Goal: Task Accomplishment & Management: Use online tool/utility

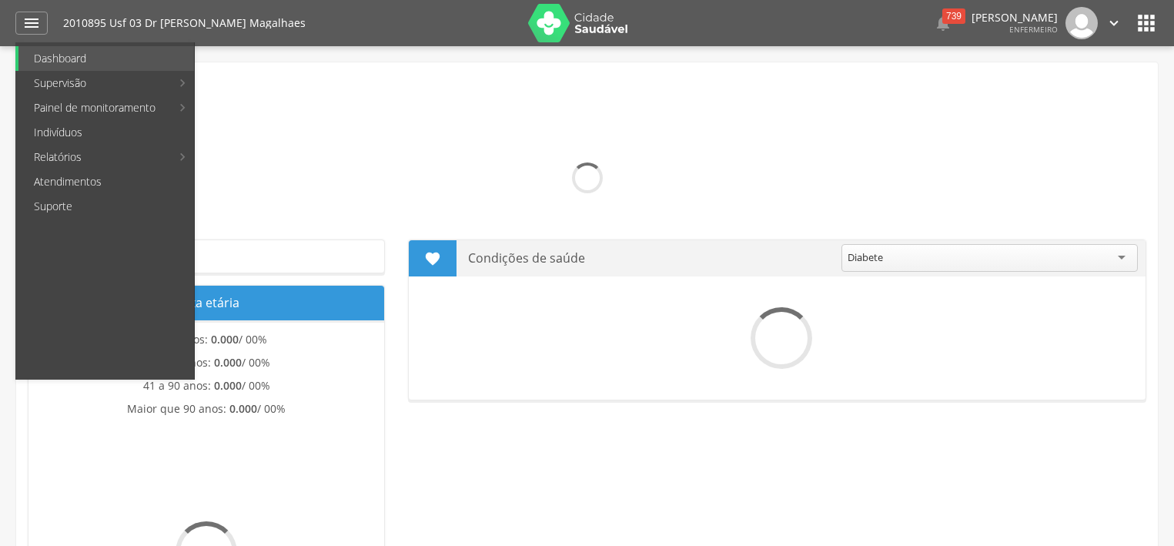
click at [121, 127] on link "Indivíduos" at bounding box center [105, 132] width 175 height 25
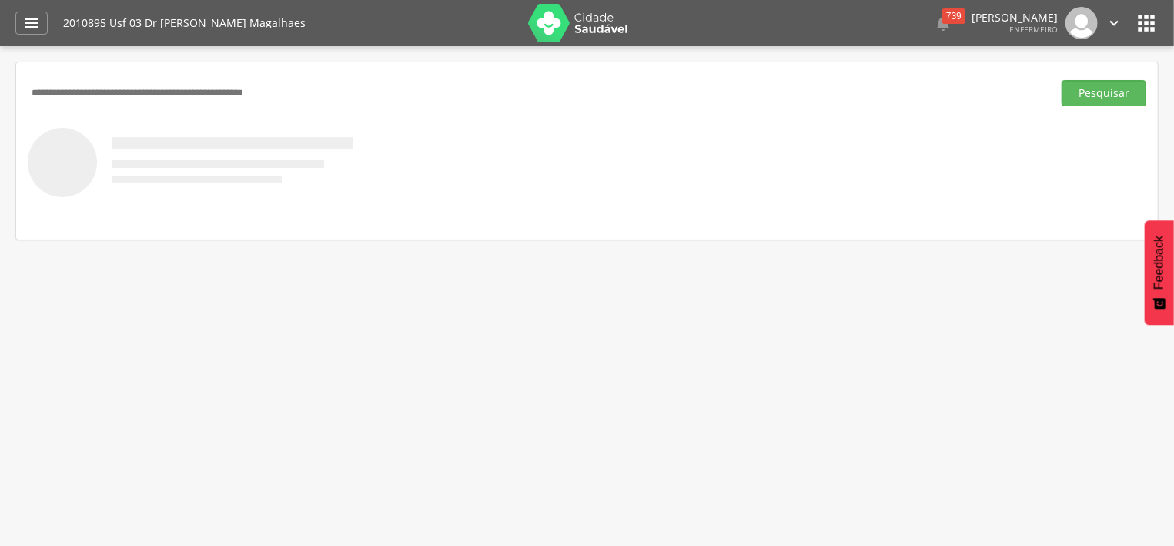
click at [185, 100] on input "text" at bounding box center [537, 93] width 1018 height 26
type input "**********"
click at [1091, 84] on button "Pesquisar" at bounding box center [1103, 93] width 85 height 26
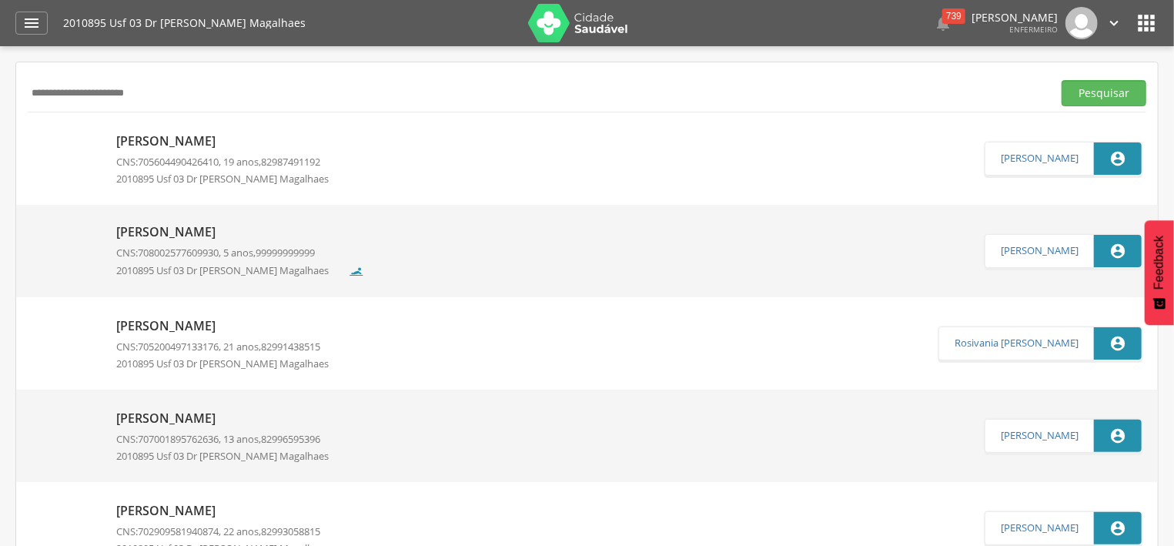
click at [215, 142] on p "[PERSON_NAME]" at bounding box center [228, 141] width 224 height 18
type input "**********"
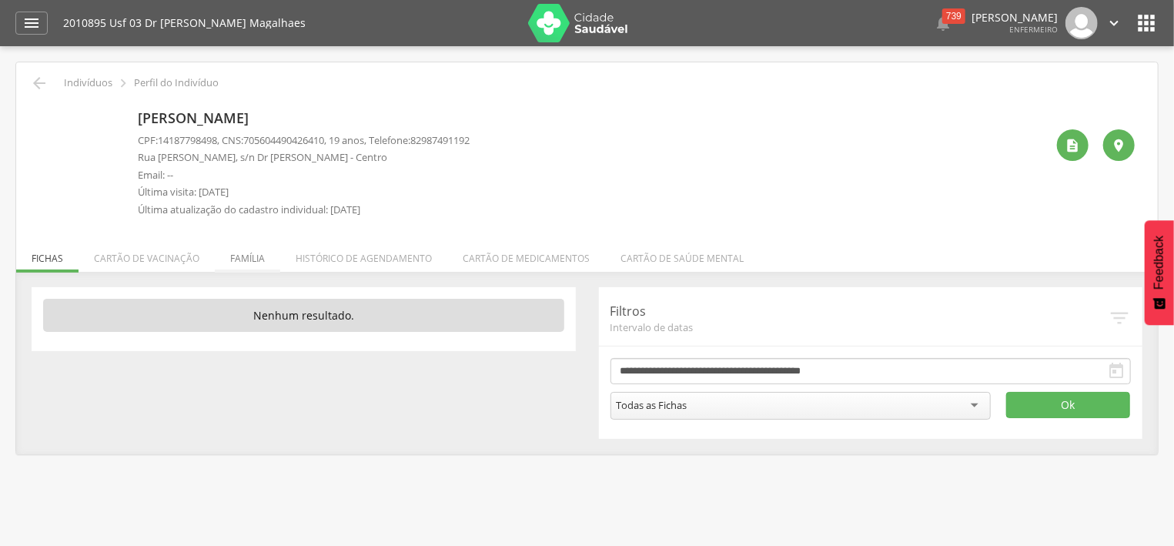
click at [249, 252] on li "Família" at bounding box center [247, 254] width 65 height 36
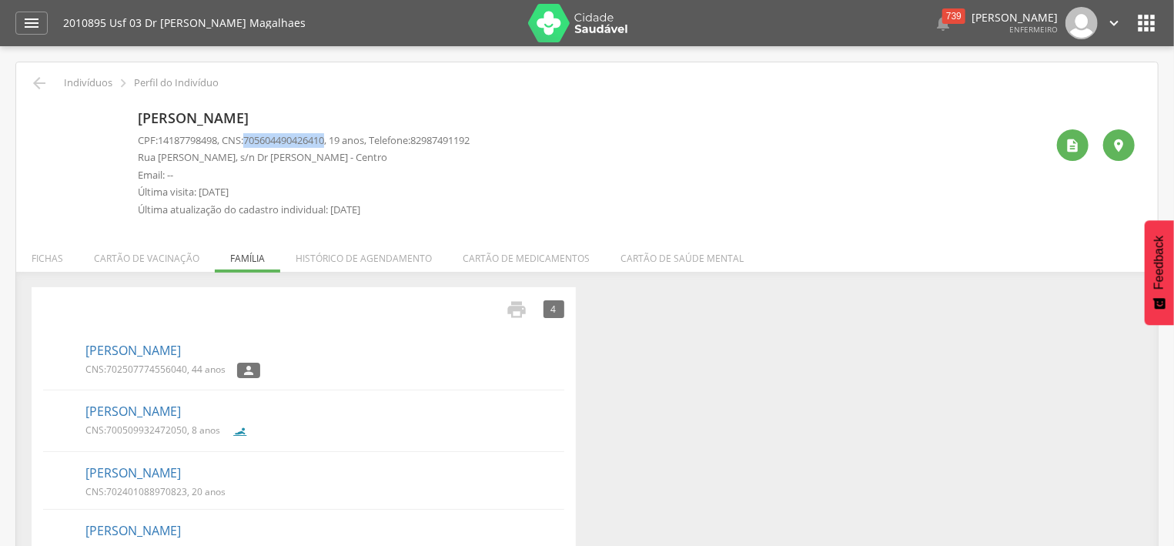
drag, startPoint x: 252, startPoint y: 140, endPoint x: 338, endPoint y: 145, distance: 86.4
click at [338, 145] on p "CPF: 14187798498 , CNS: [PHONE_NUMBER] , 19 anos, Telefone: [PHONE_NUMBER]" at bounding box center [304, 140] width 332 height 15
copy p "705604490426410"
click at [38, 82] on icon "" at bounding box center [39, 83] width 18 height 18
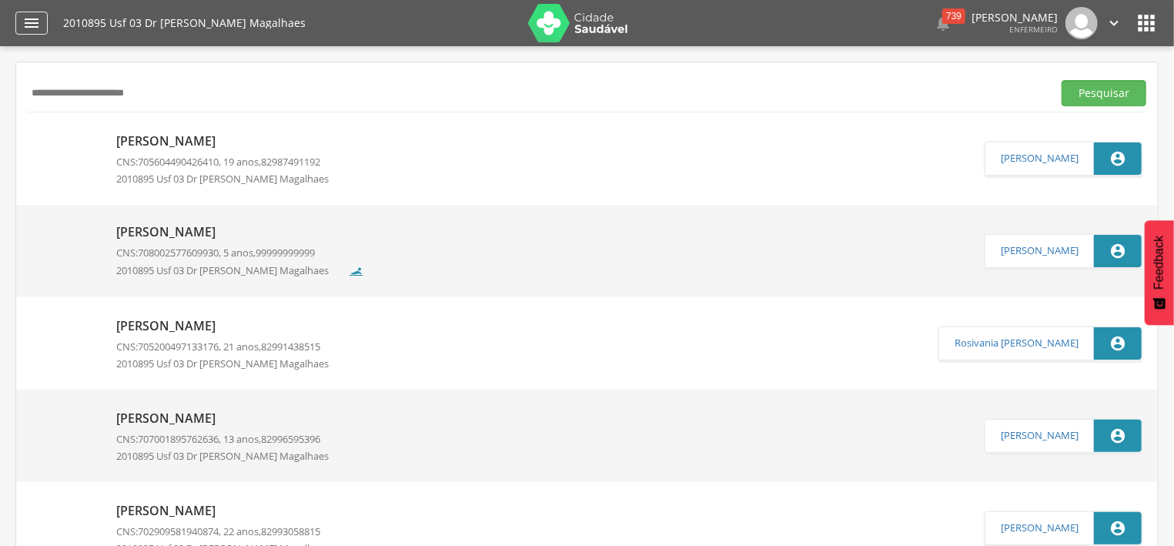
click at [24, 28] on icon "" at bounding box center [31, 23] width 18 height 18
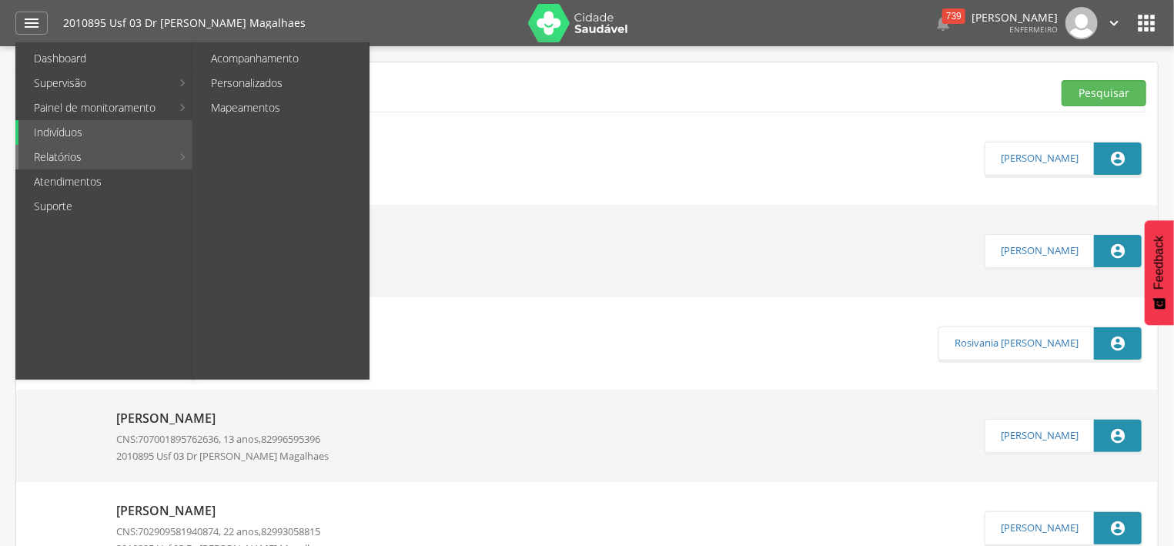
click at [83, 155] on link "Relatórios" at bounding box center [94, 157] width 152 height 25
click at [248, 88] on link "Personalizados" at bounding box center [281, 83] width 173 height 25
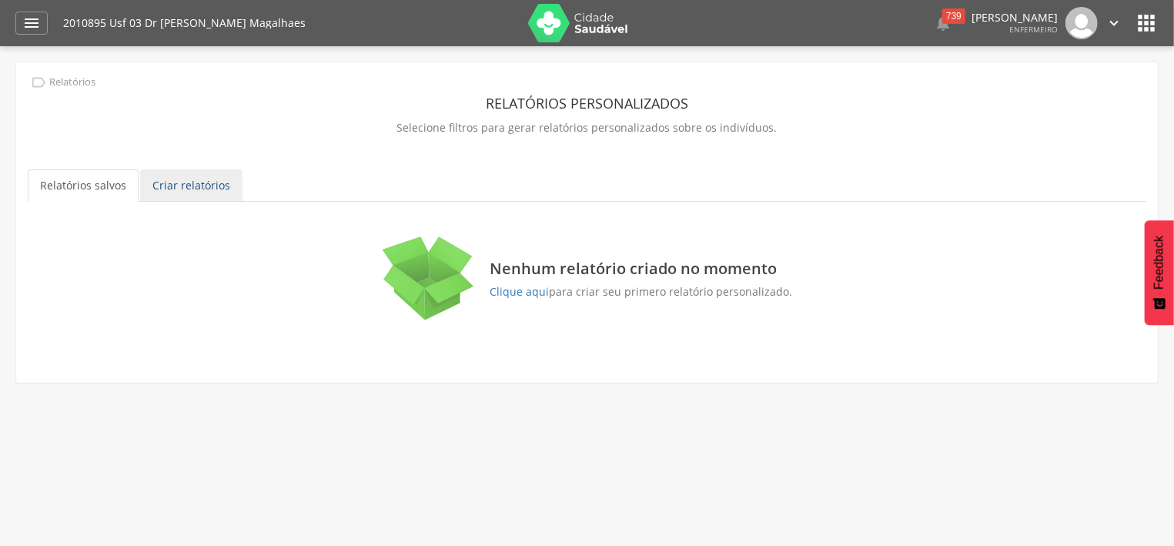
click at [164, 186] on link "Criar relatórios" at bounding box center [191, 185] width 102 height 32
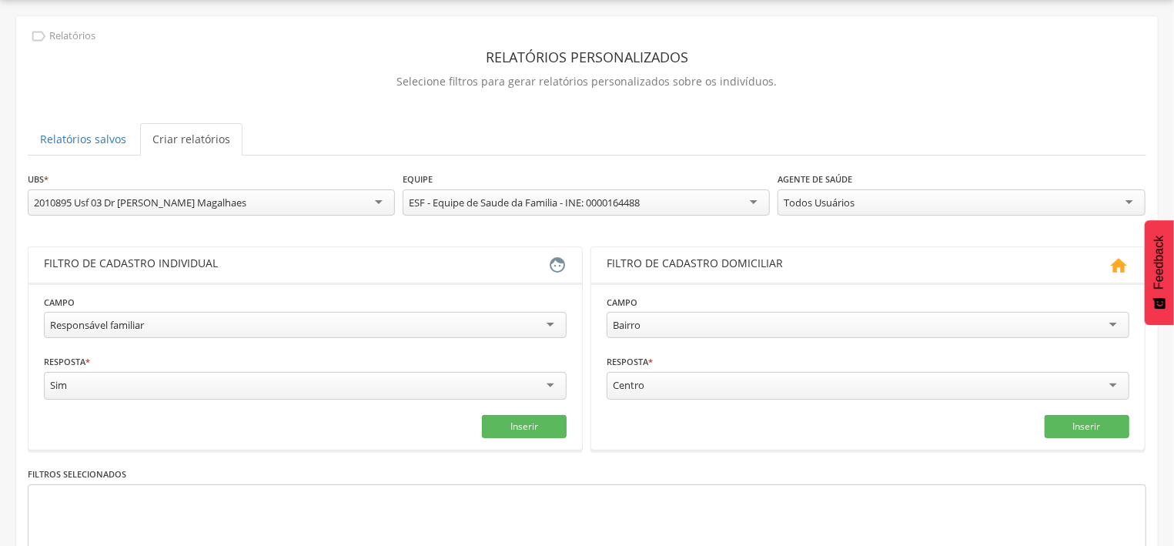
scroll to position [82, 0]
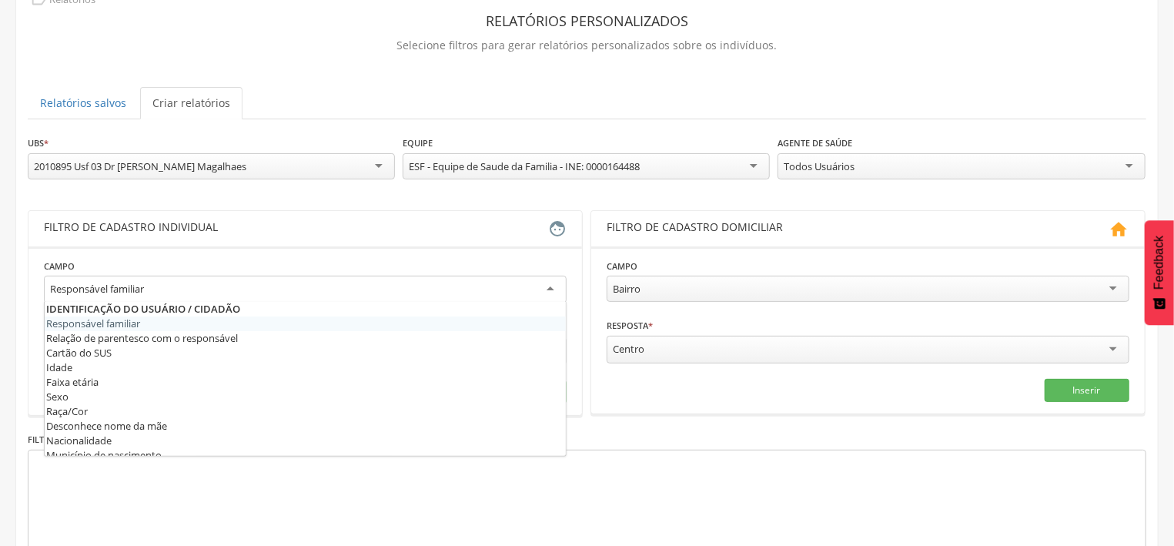
click at [548, 282] on div "Responsável familiar" at bounding box center [305, 289] width 523 height 28
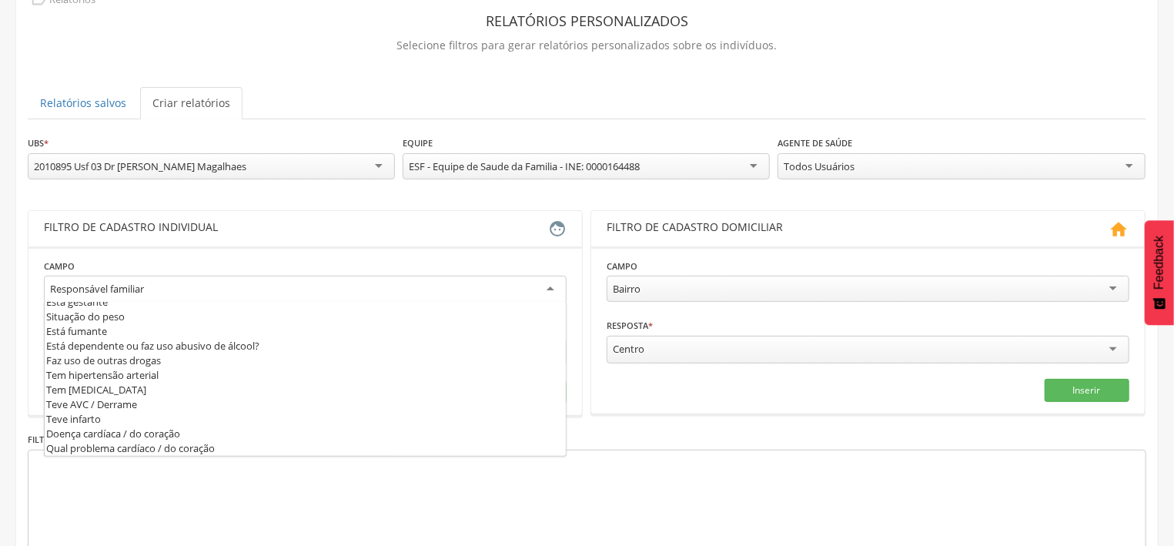
scroll to position [464, 0]
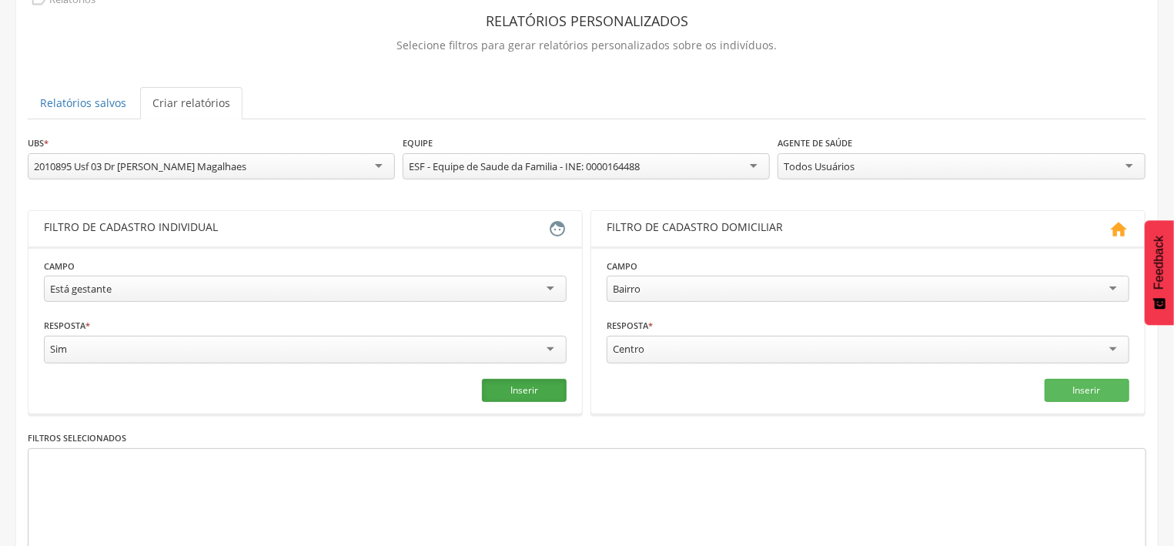
click at [519, 385] on button "Inserir" at bounding box center [524, 390] width 85 height 23
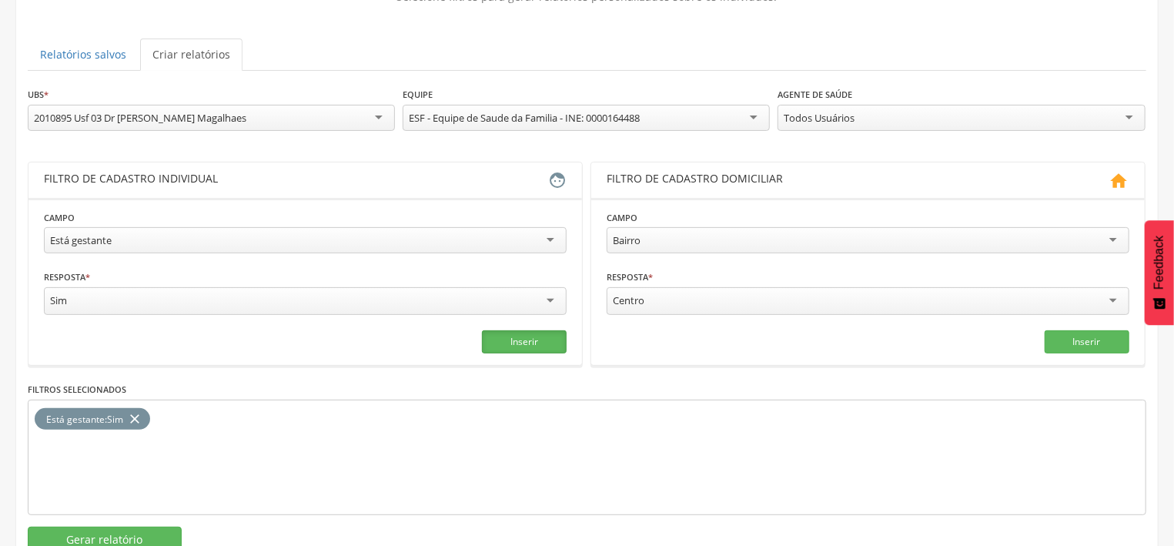
scroll to position [179, 0]
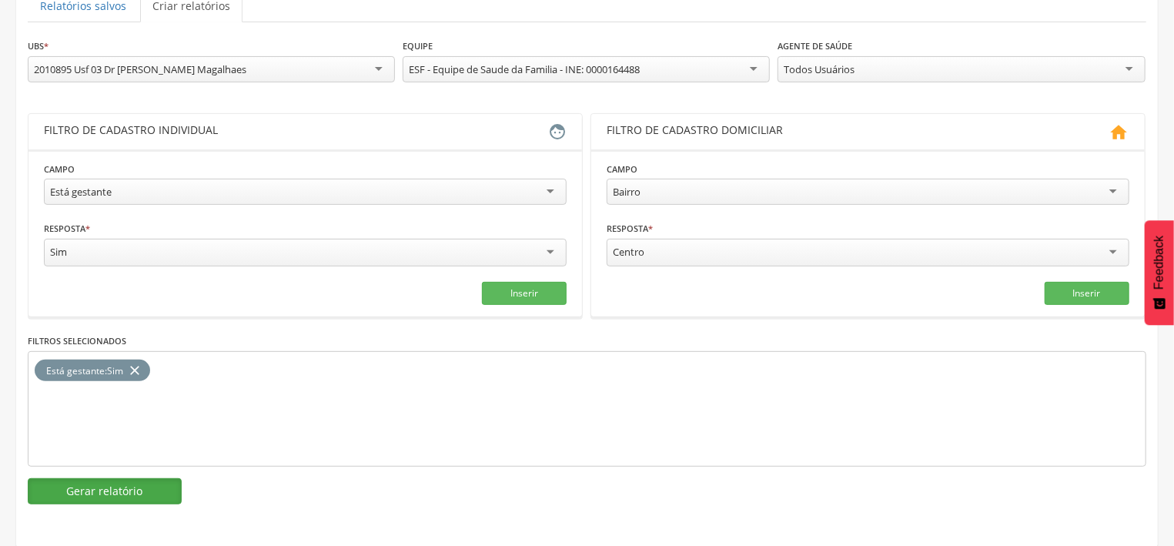
click at [132, 485] on button "Gerar relatório" at bounding box center [105, 491] width 154 height 26
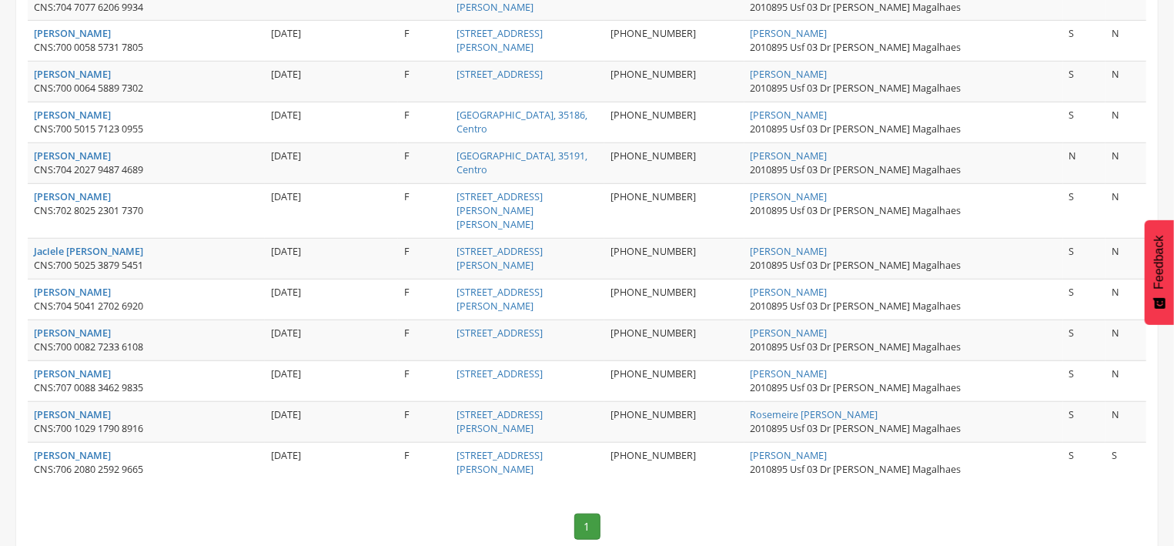
scroll to position [541, 0]
